Goal: Browse casually: Explore the website without a specific task or goal

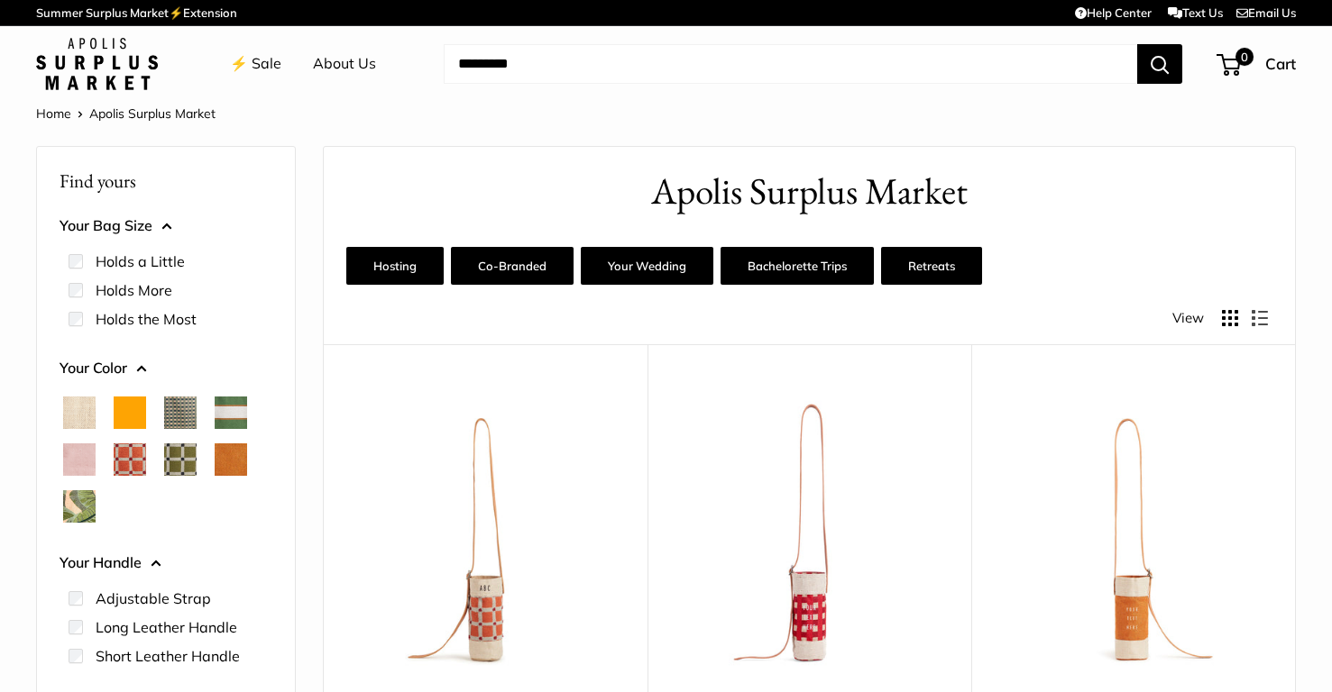
click at [0, 0] on img at bounding box center [0, 0] width 0 height 0
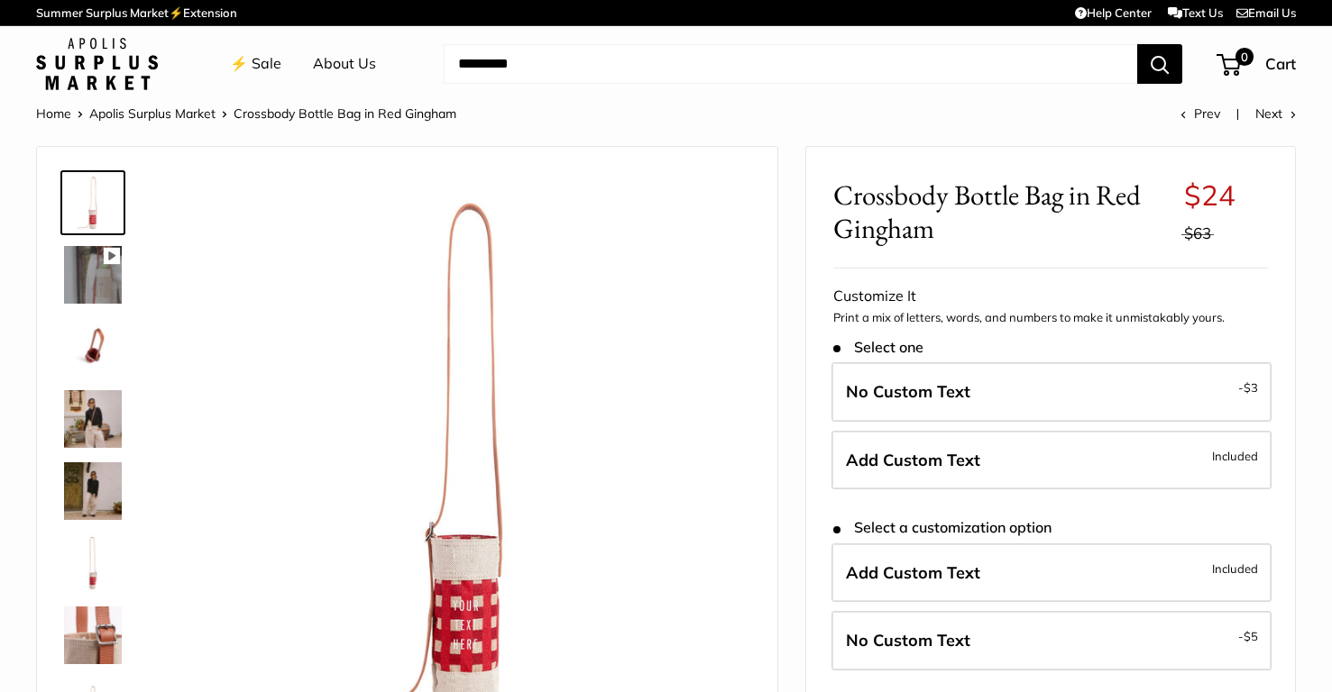
click at [256, 65] on link "⚡️ Sale" at bounding box center [255, 63] width 51 height 27
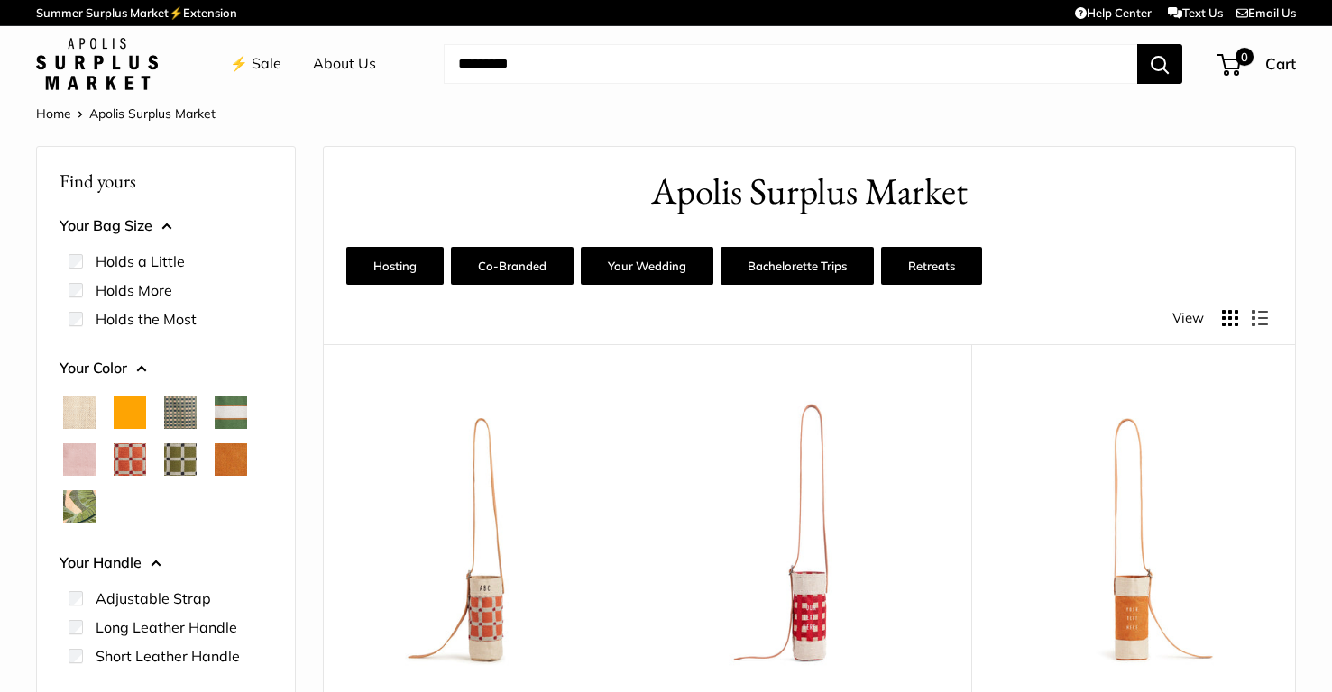
click at [257, 68] on link "⚡️ Sale" at bounding box center [255, 63] width 51 height 27
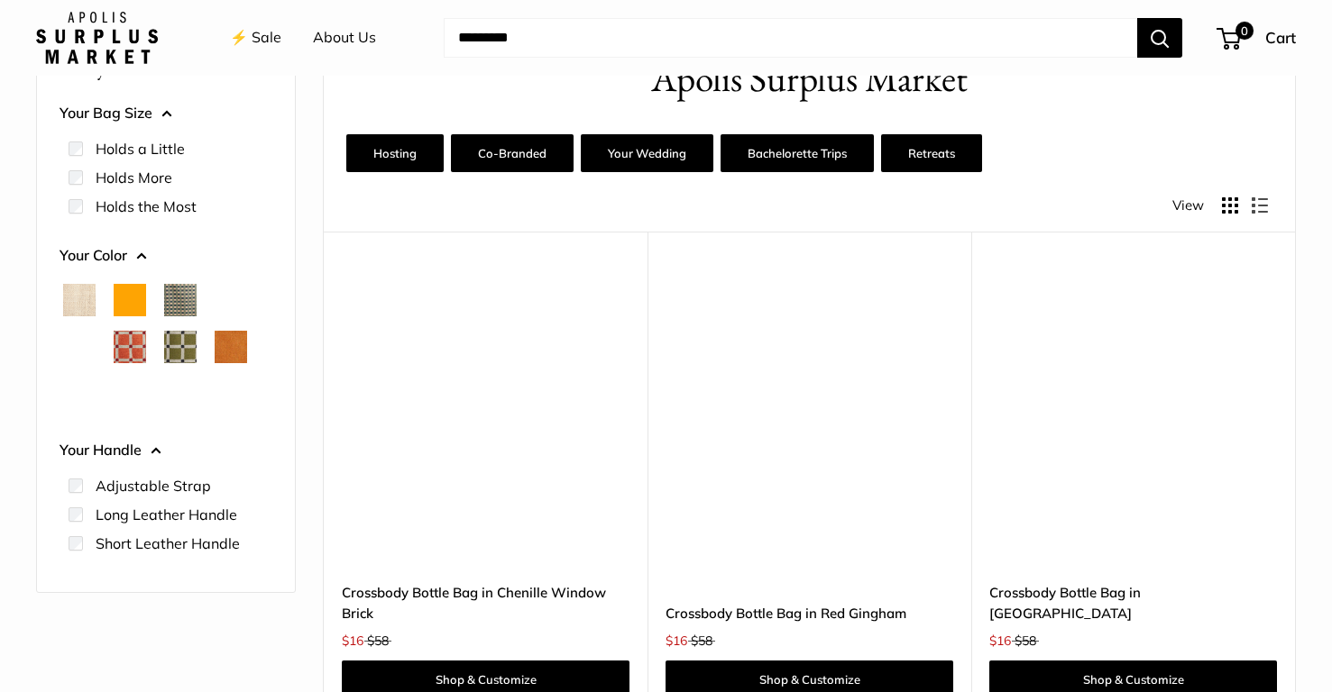
scroll to position [34, 0]
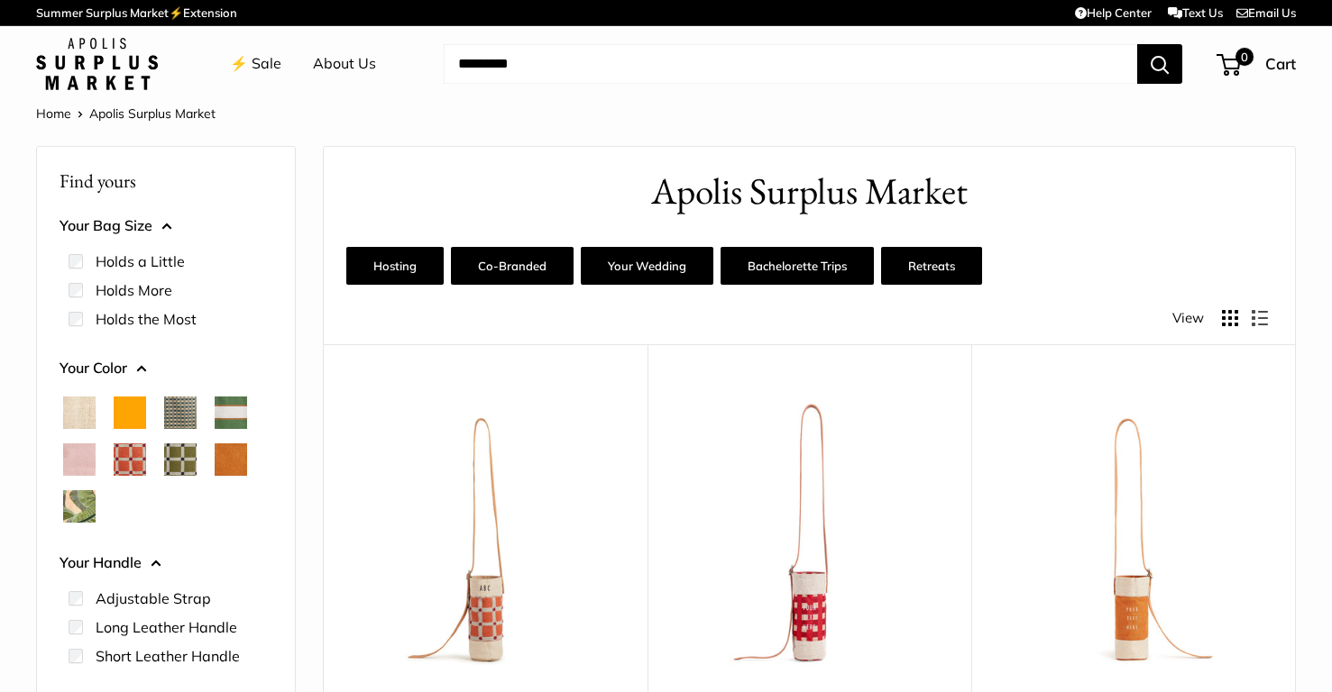
click at [407, 124] on div "Home Apolis Surplus Market" at bounding box center [665, 113] width 1259 height 23
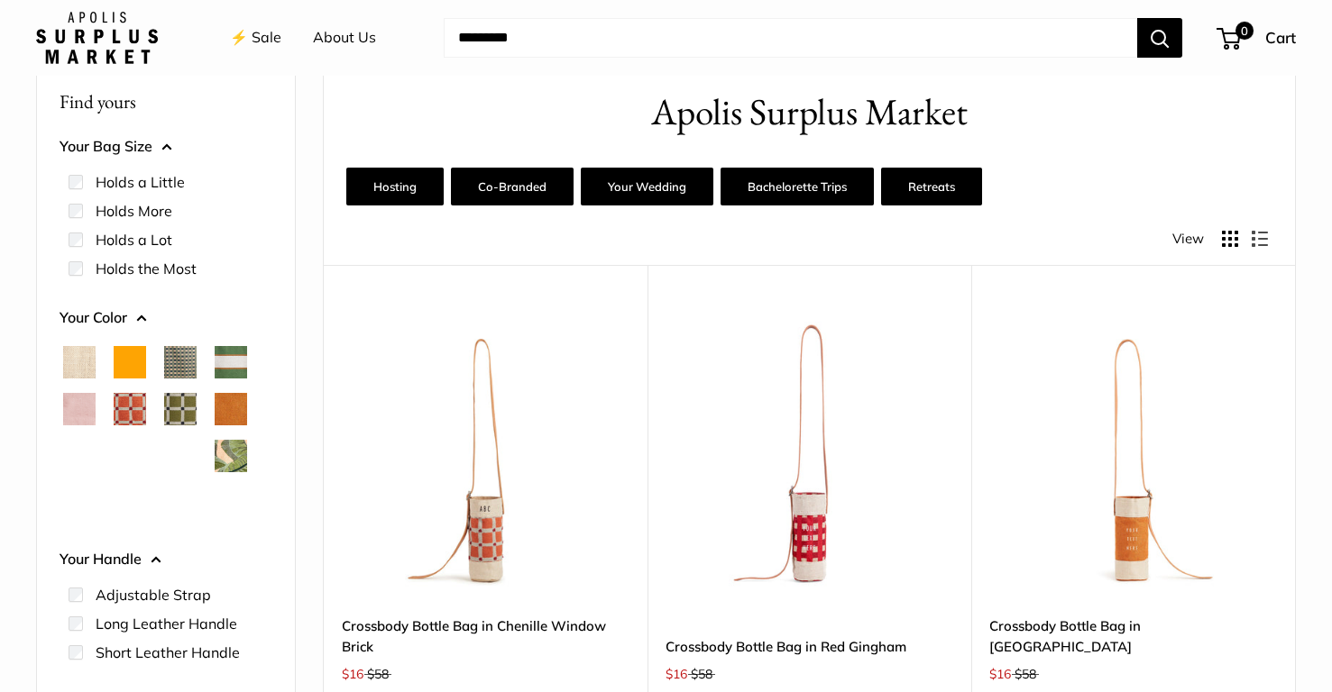
scroll to position [87, 0]
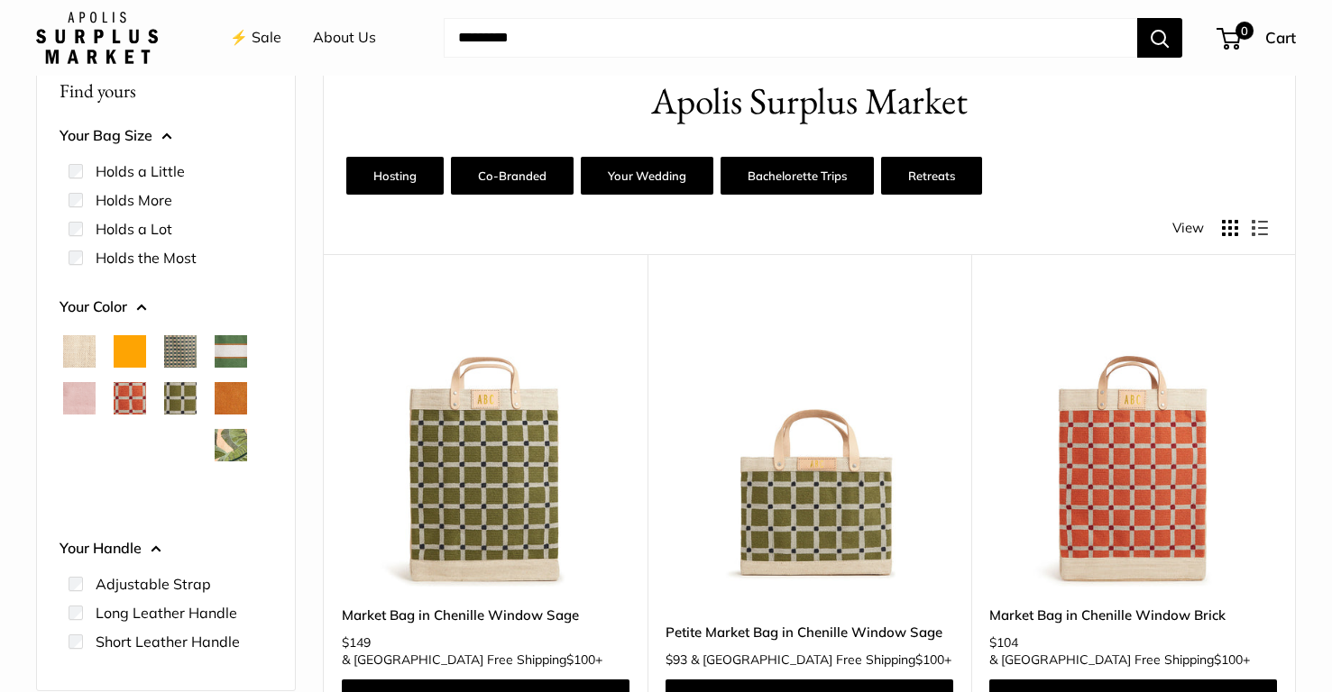
scroll to position [93, 0]
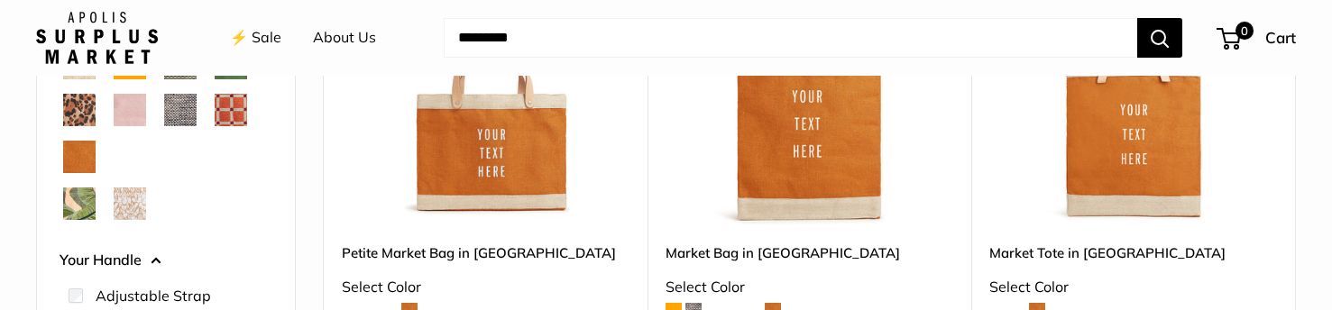
scroll to position [462, 0]
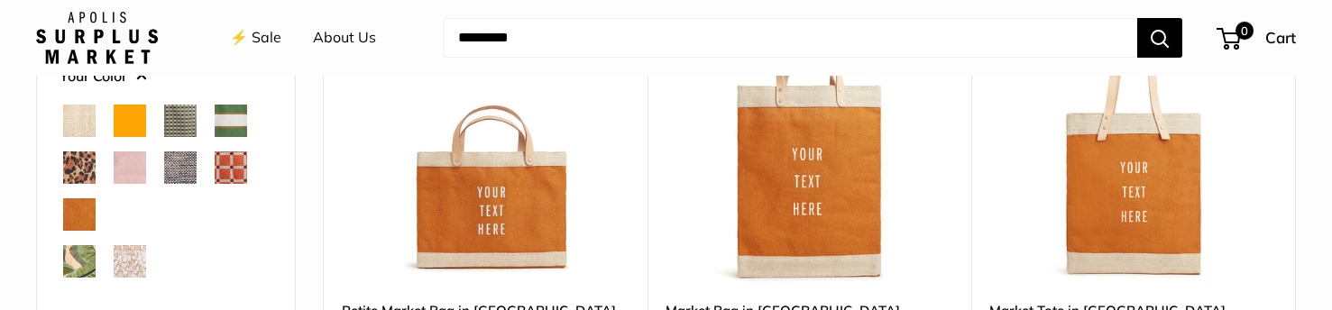
scroll to position [398, 0]
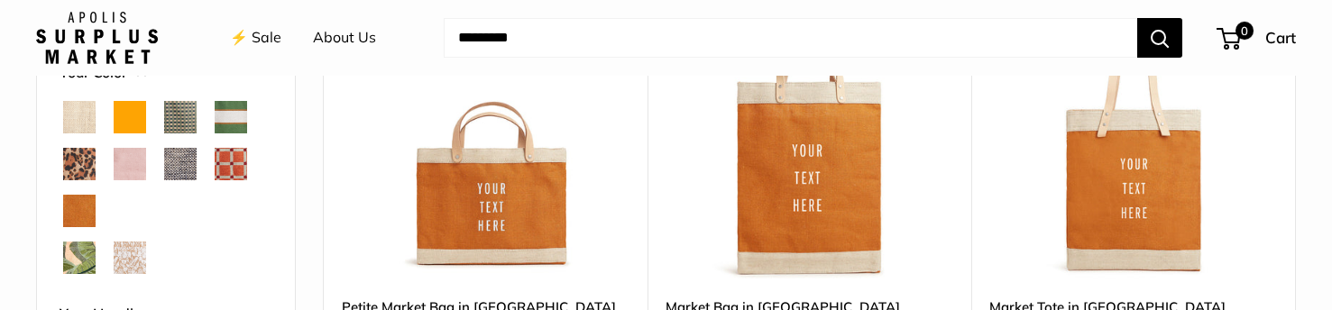
click at [145, 198] on span "Daisy" at bounding box center [130, 211] width 32 height 32
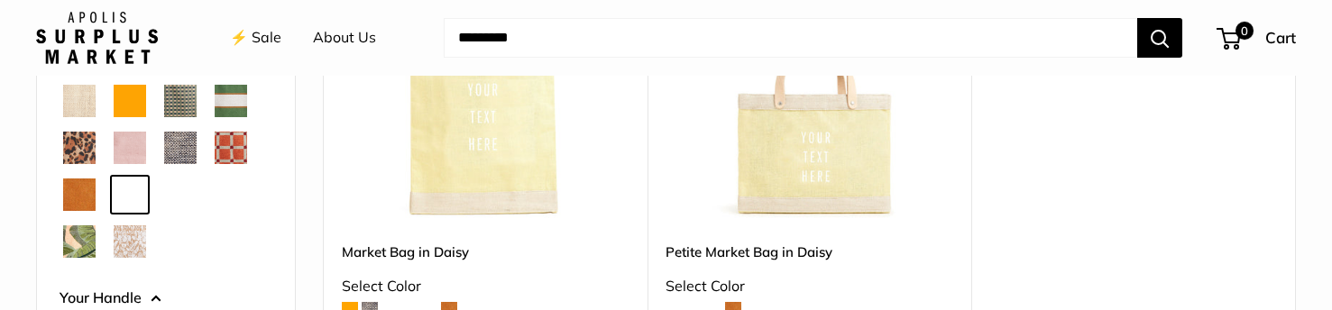
scroll to position [462, 0]
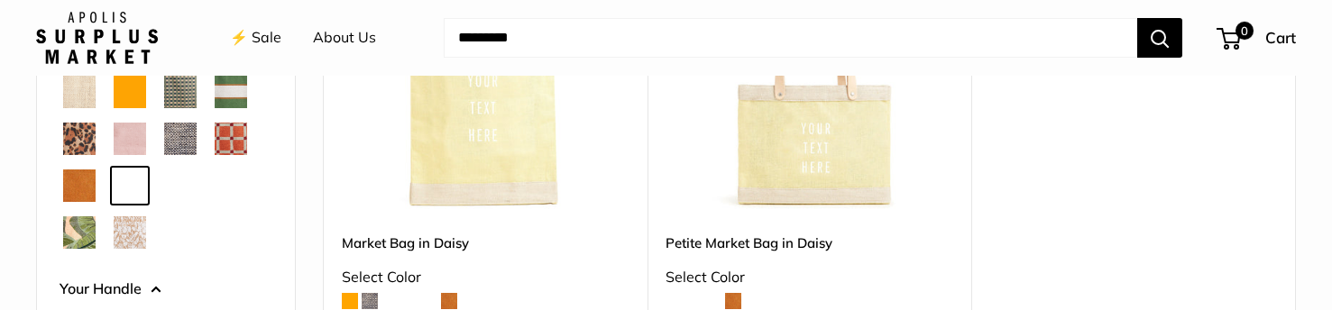
click at [180, 186] on span "Mint Sorbet" at bounding box center [180, 185] width 32 height 32
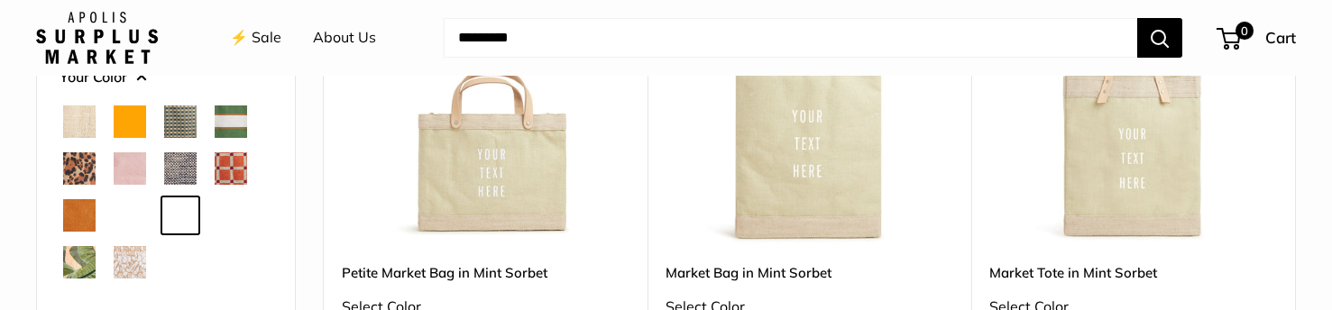
scroll to position [548, 0]
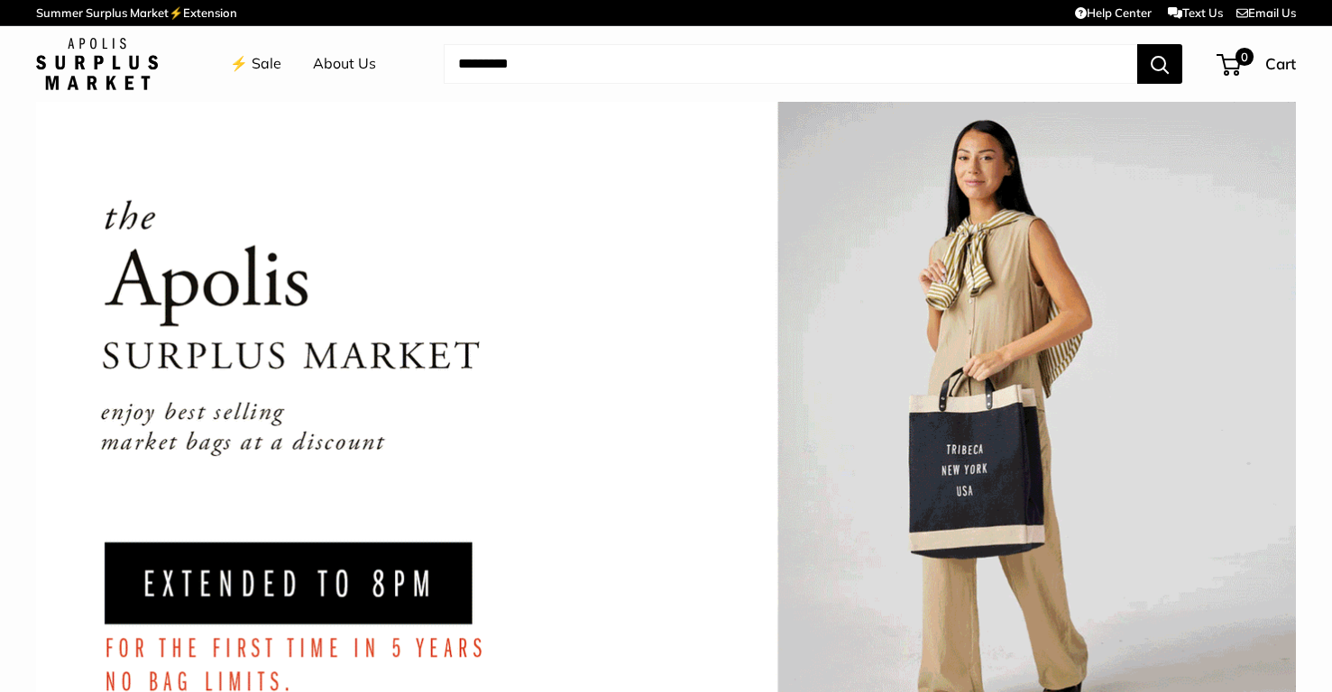
click at [272, 63] on link "⚡️ Sale" at bounding box center [255, 63] width 51 height 27
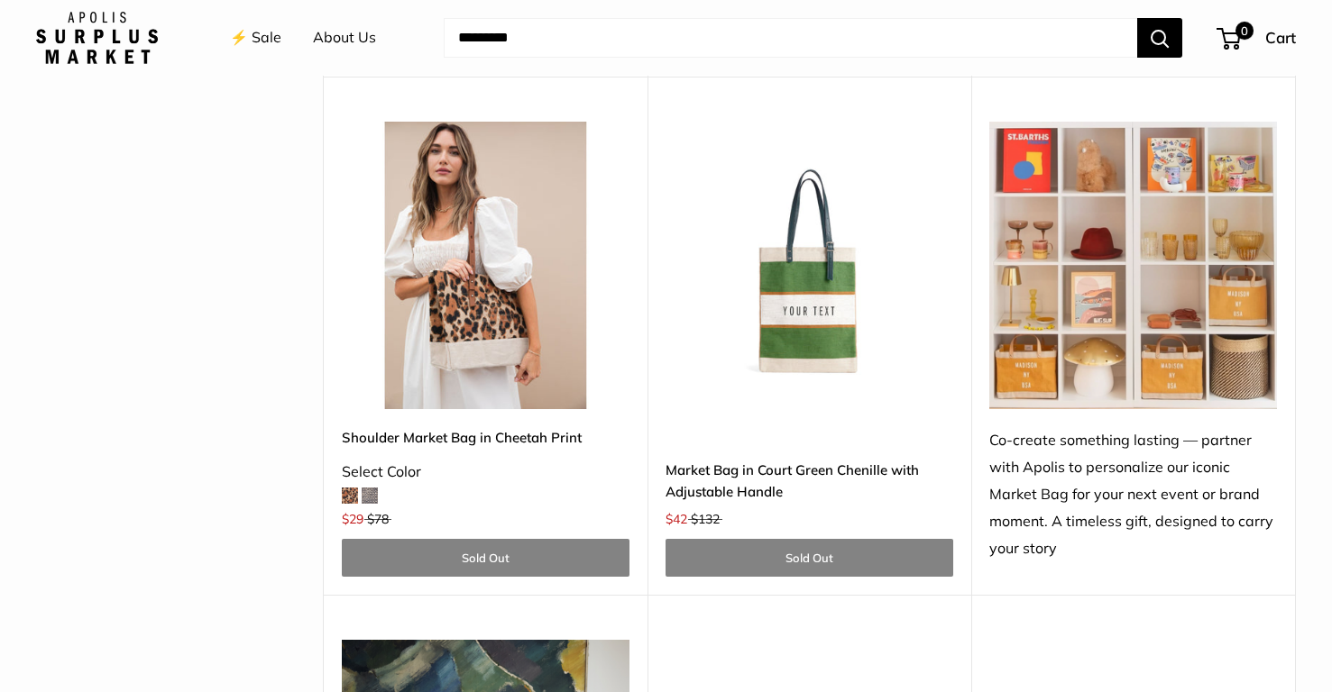
scroll to position [6230, 0]
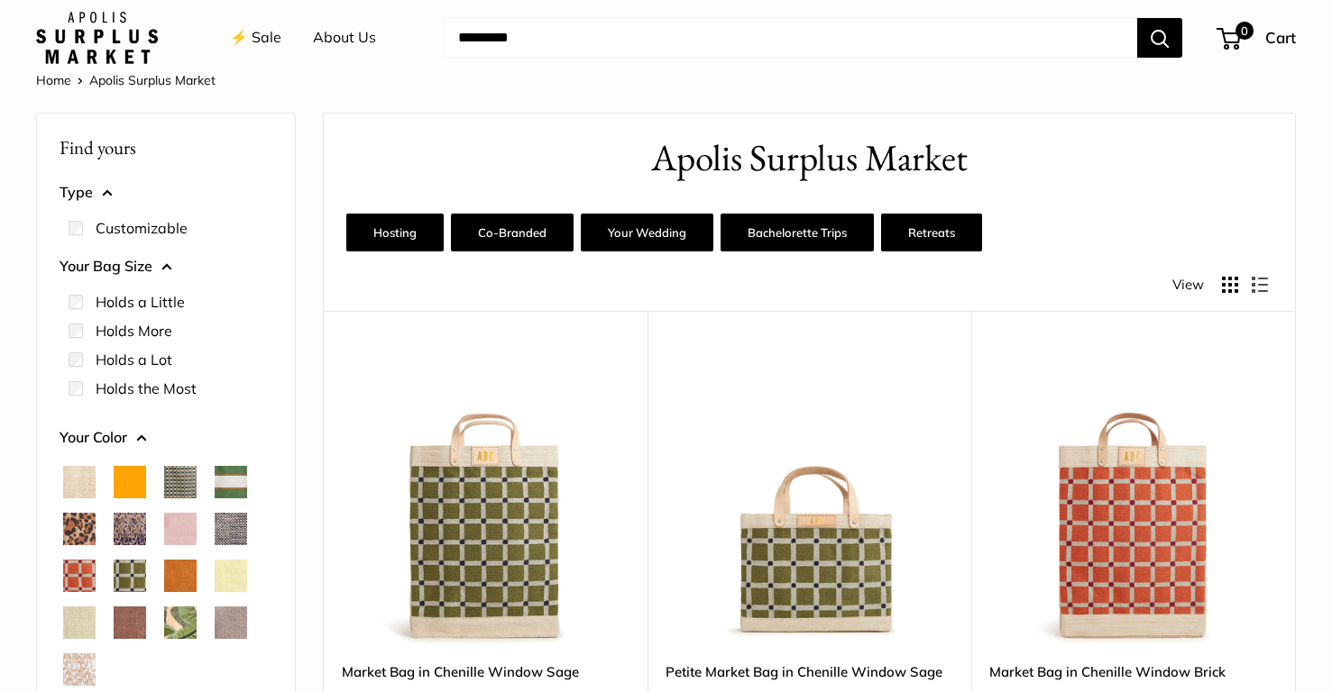
scroll to position [41, 0]
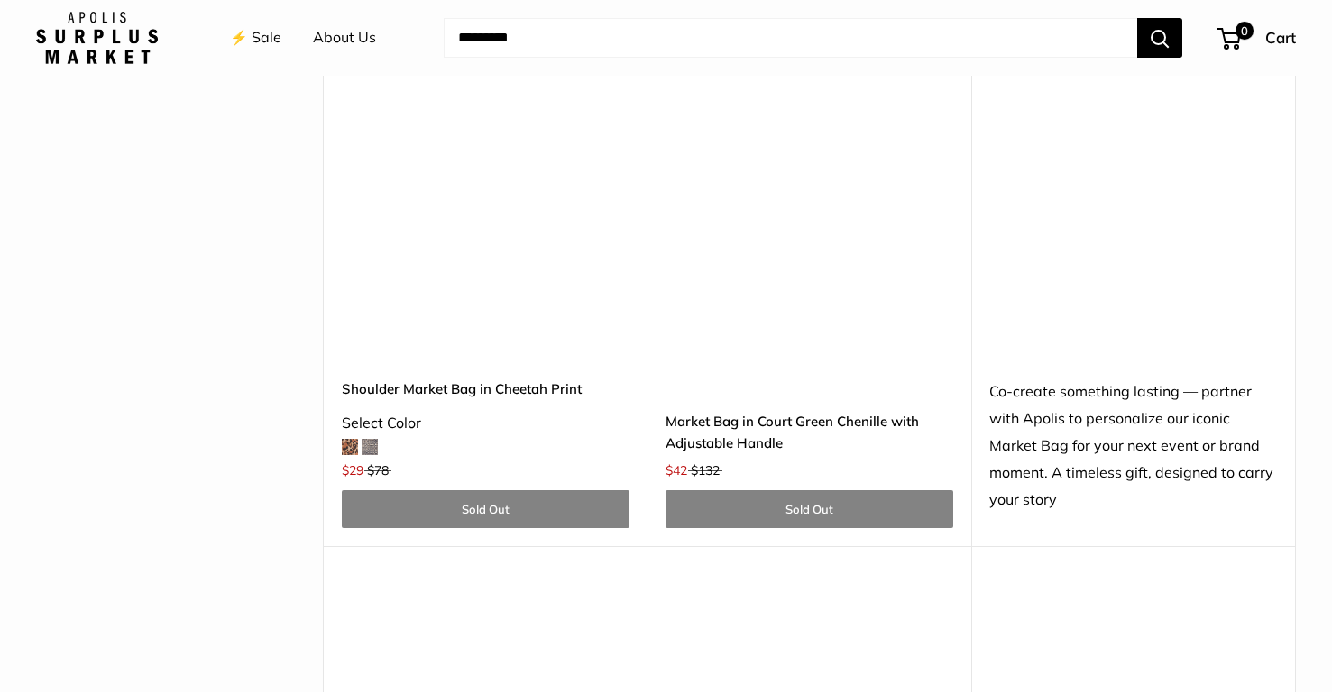
scroll to position [6203, 0]
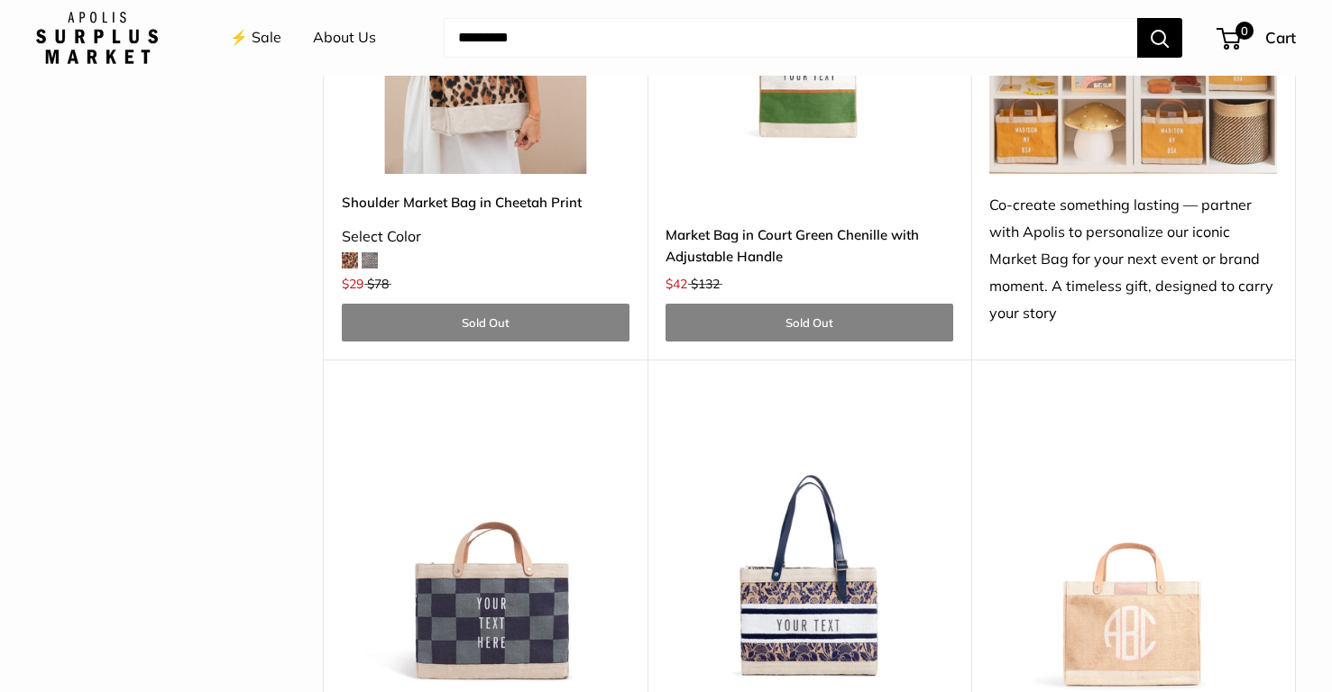
scroll to position [6400, 0]
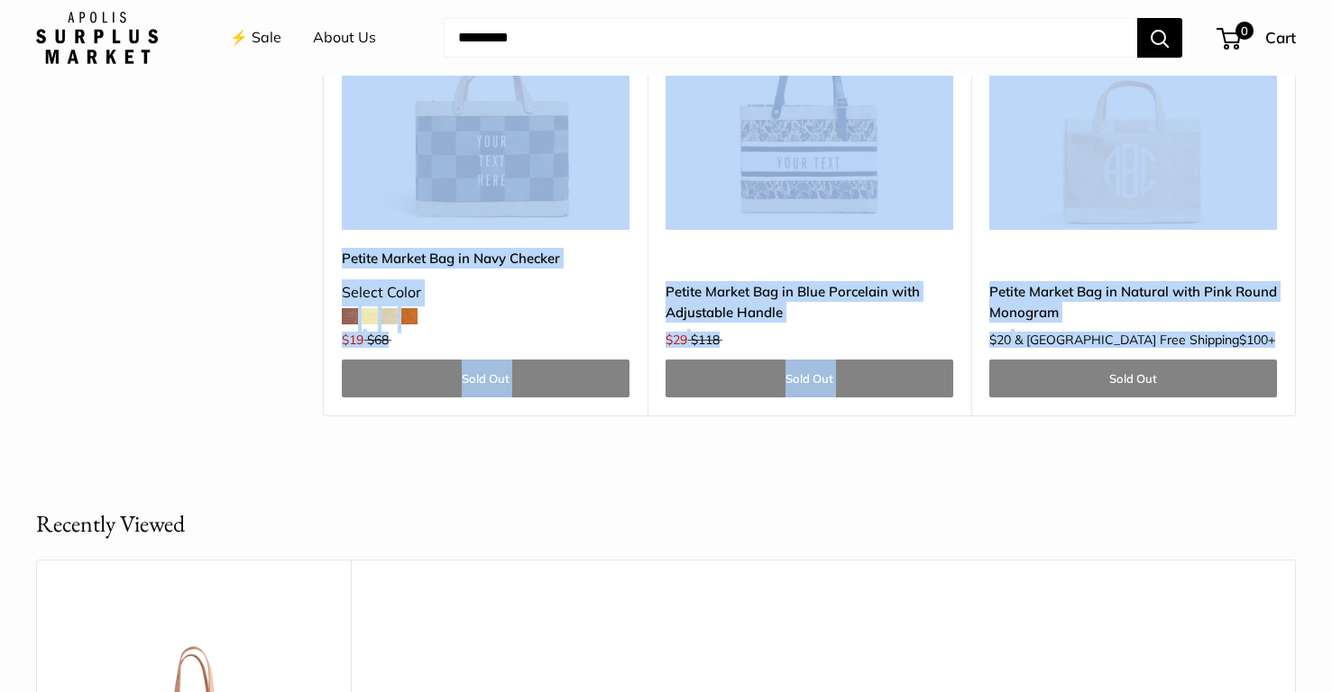
scroll to position [6848, 0]
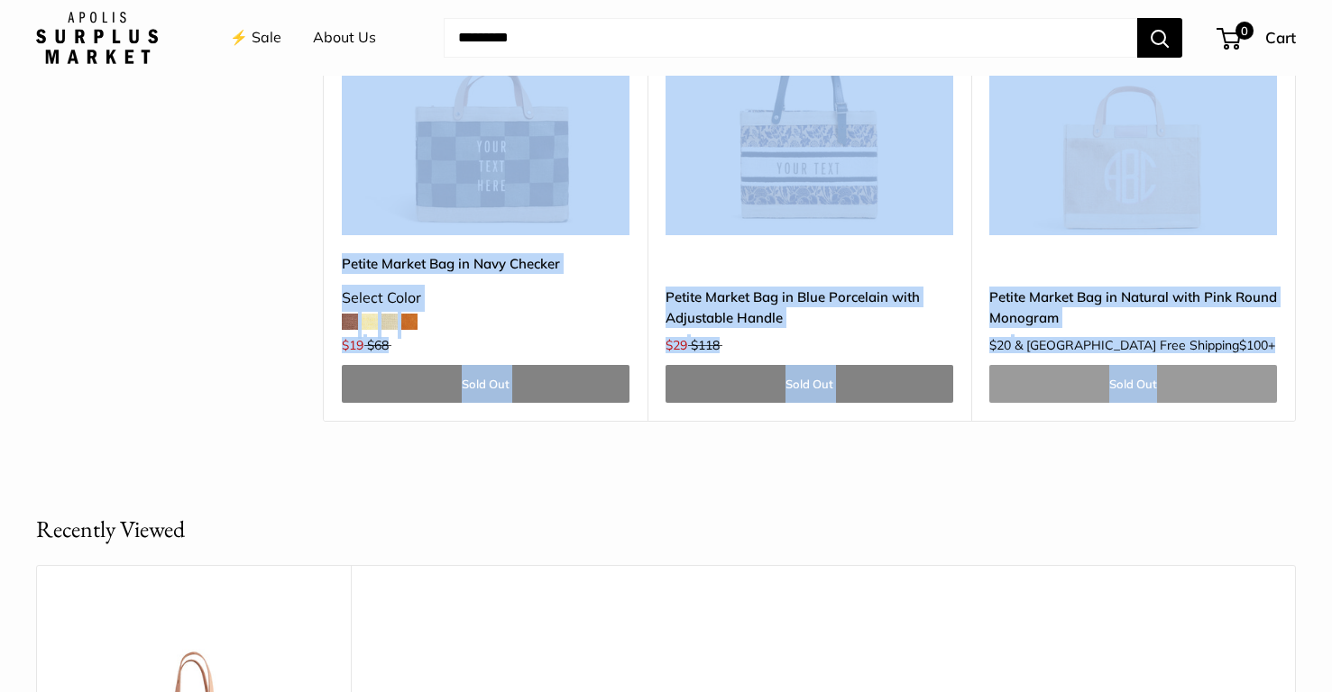
drag, startPoint x: 980, startPoint y: 333, endPoint x: 1195, endPoint y: 374, distance: 218.5
copy div "Crossbody Bottle Bag in Green Gingham $19 $58 Sold Out Upgrade: Next Day Fulfil…"
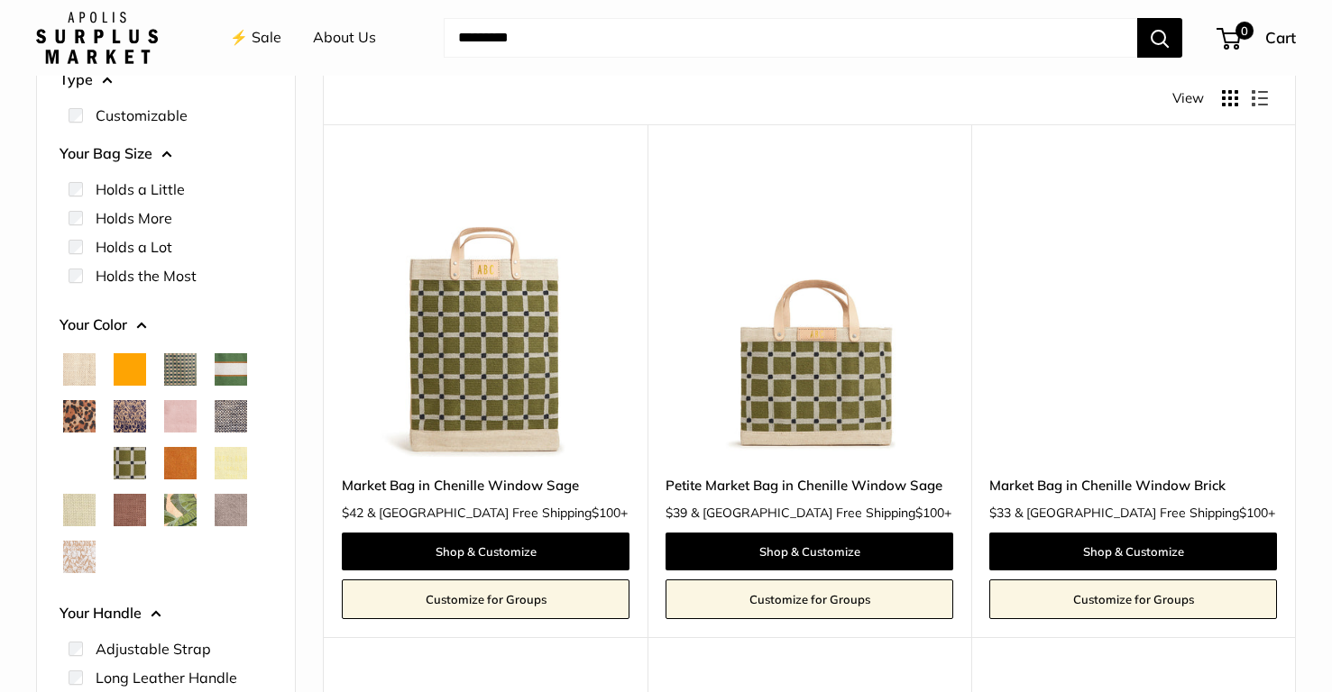
scroll to position [0, 0]
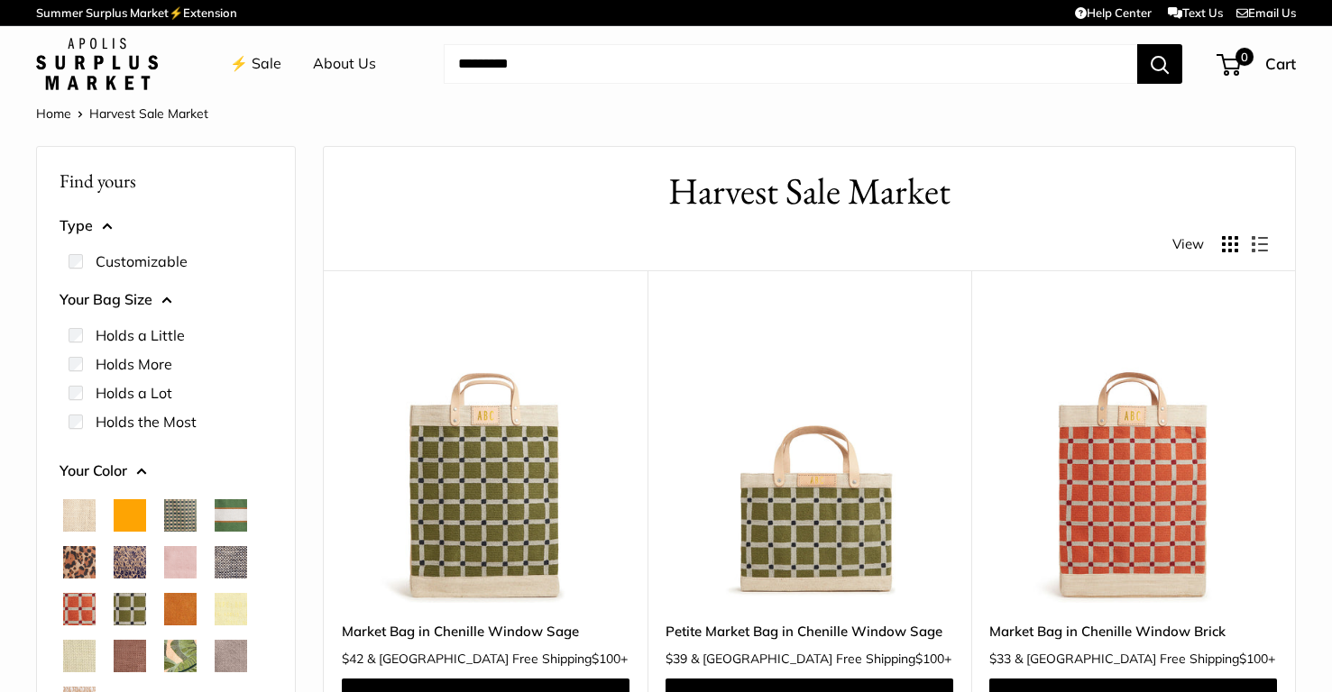
click at [328, 66] on link "About Us" at bounding box center [344, 63] width 63 height 27
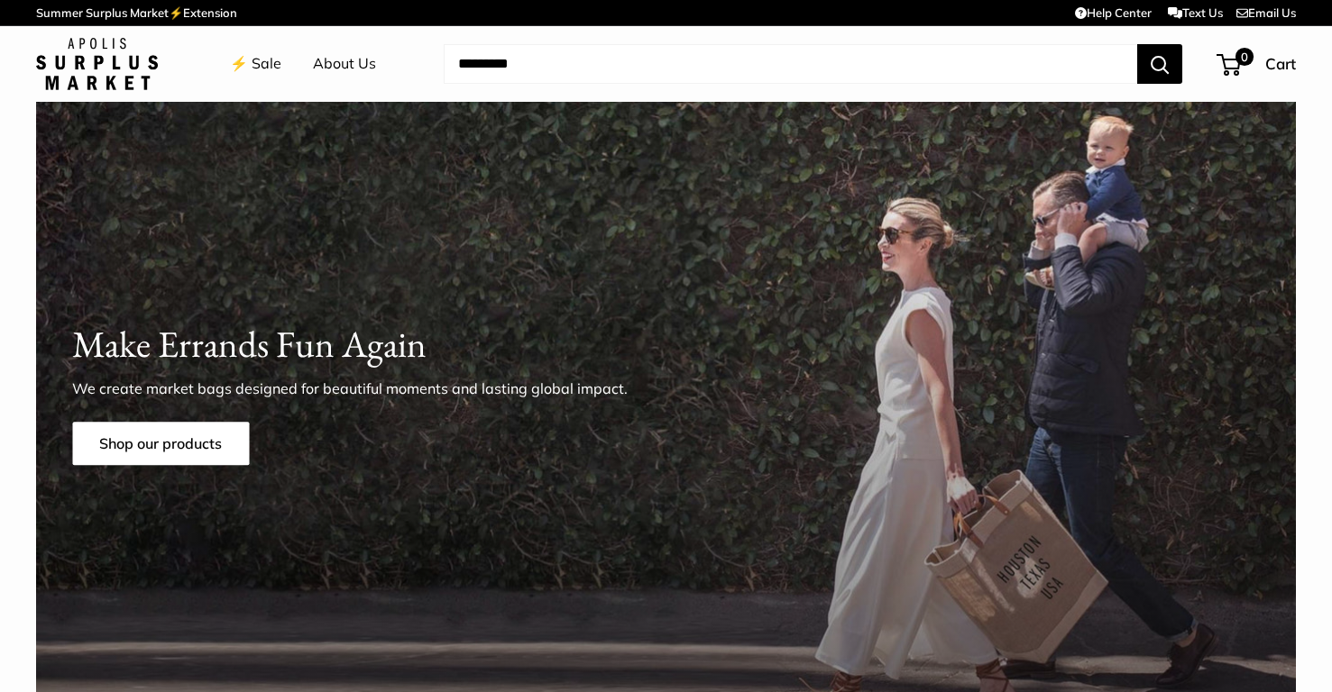
click at [269, 60] on link "⚡️ Sale" at bounding box center [255, 63] width 51 height 27
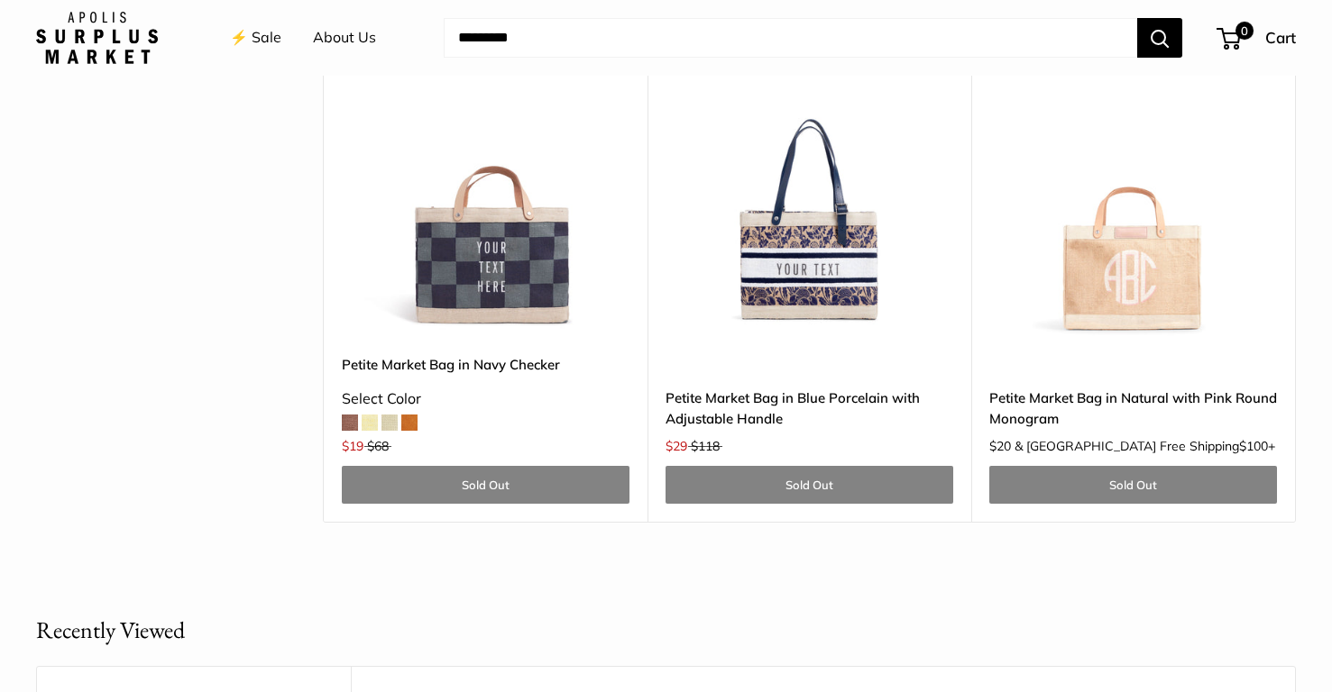
scroll to position [6746, 0]
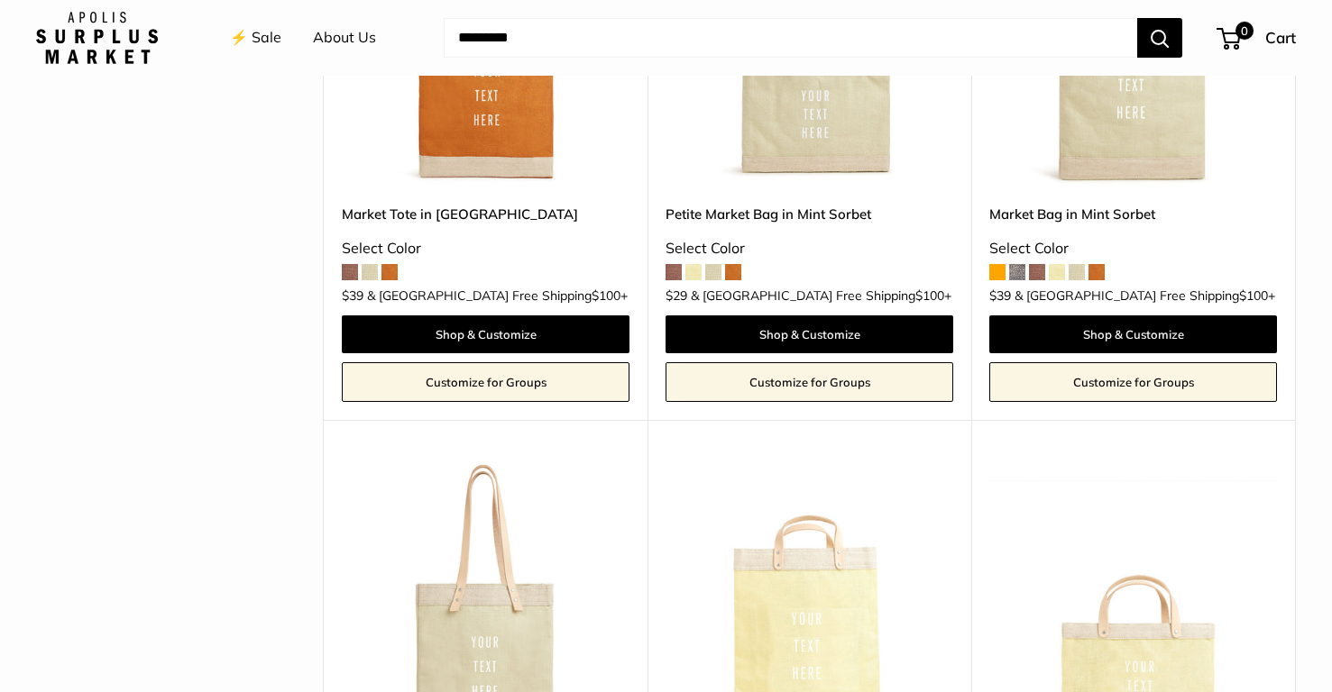
scroll to position [1496, 0]
